Goal: Transaction & Acquisition: Purchase product/service

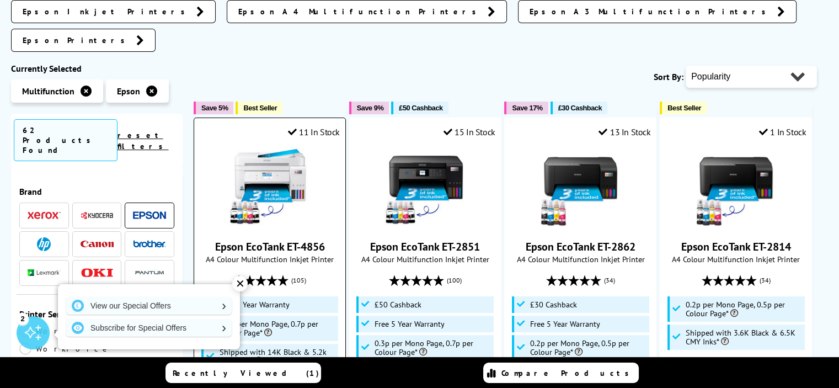
click at [327, 204] on div "Epson EcoTank ET-4856 A4 Colour Multifunction Inkjet Printer (105) £289.31 ex V…" at bounding box center [270, 277] width 140 height 263
click at [284, 239] on link "Epson EcoTank ET-4856" at bounding box center [270, 246] width 110 height 14
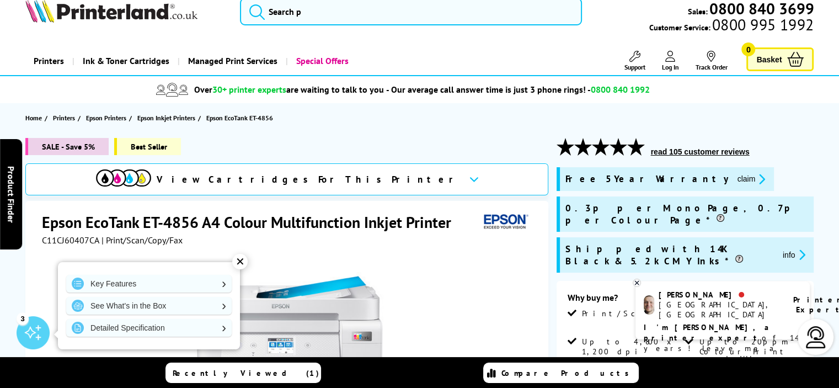
scroll to position [22, 0]
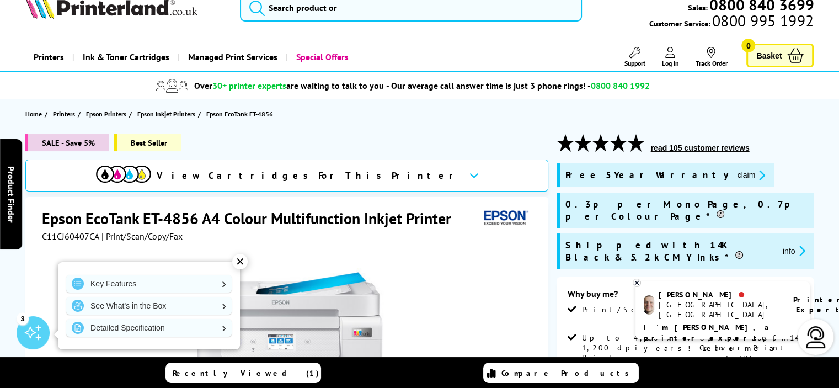
click at [837, 387] on header "Recently Viewed (1) Compare Products" at bounding box center [419, 372] width 839 height 31
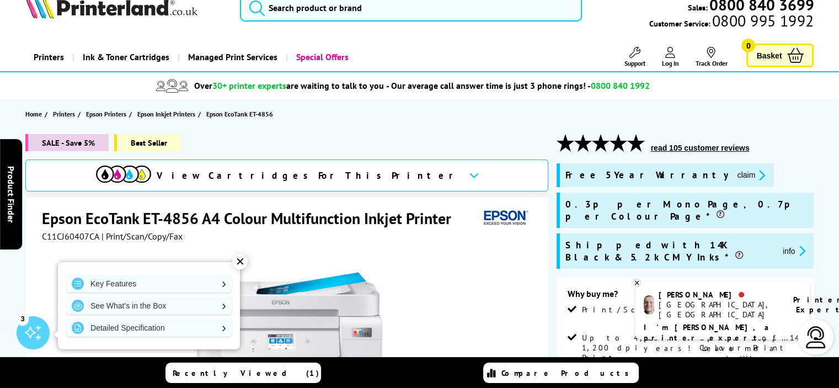
click at [837, 387] on header "Recently Viewed (1) Compare Products" at bounding box center [419, 372] width 839 height 31
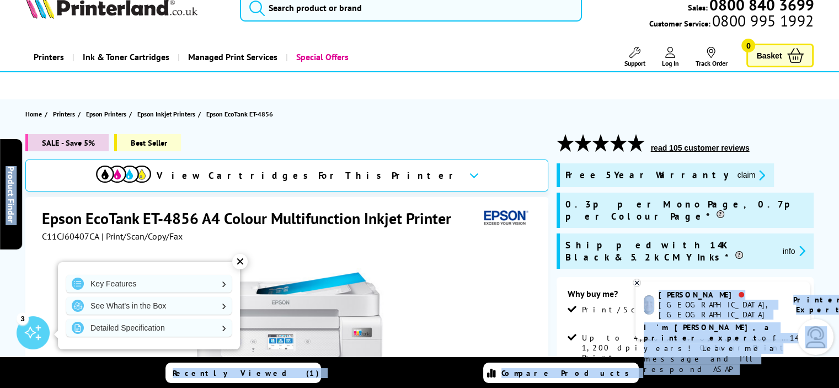
drag, startPoint x: 837, startPoint y: 387, endPoint x: 845, endPoint y: 381, distance: 9.9
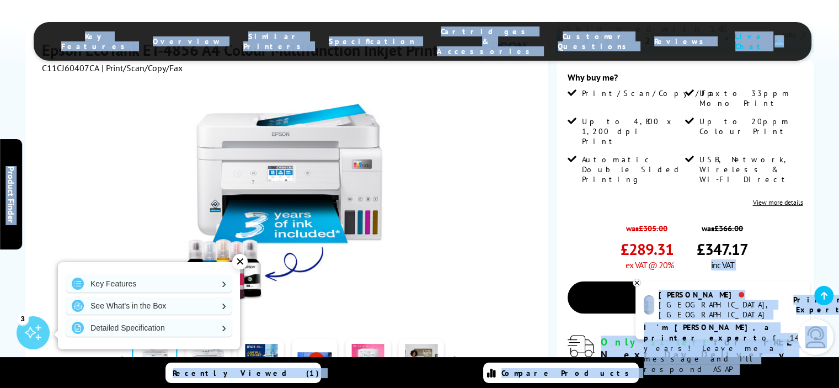
scroll to position [243, 0]
